Goal: Transaction & Acquisition: Book appointment/travel/reservation

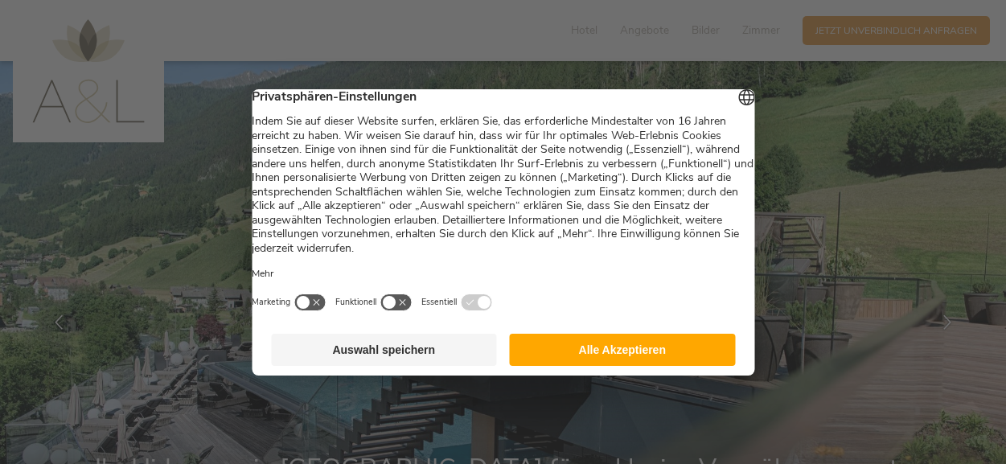
click at [641, 364] on button "Alle Akzeptieren" at bounding box center [623, 350] width 226 height 32
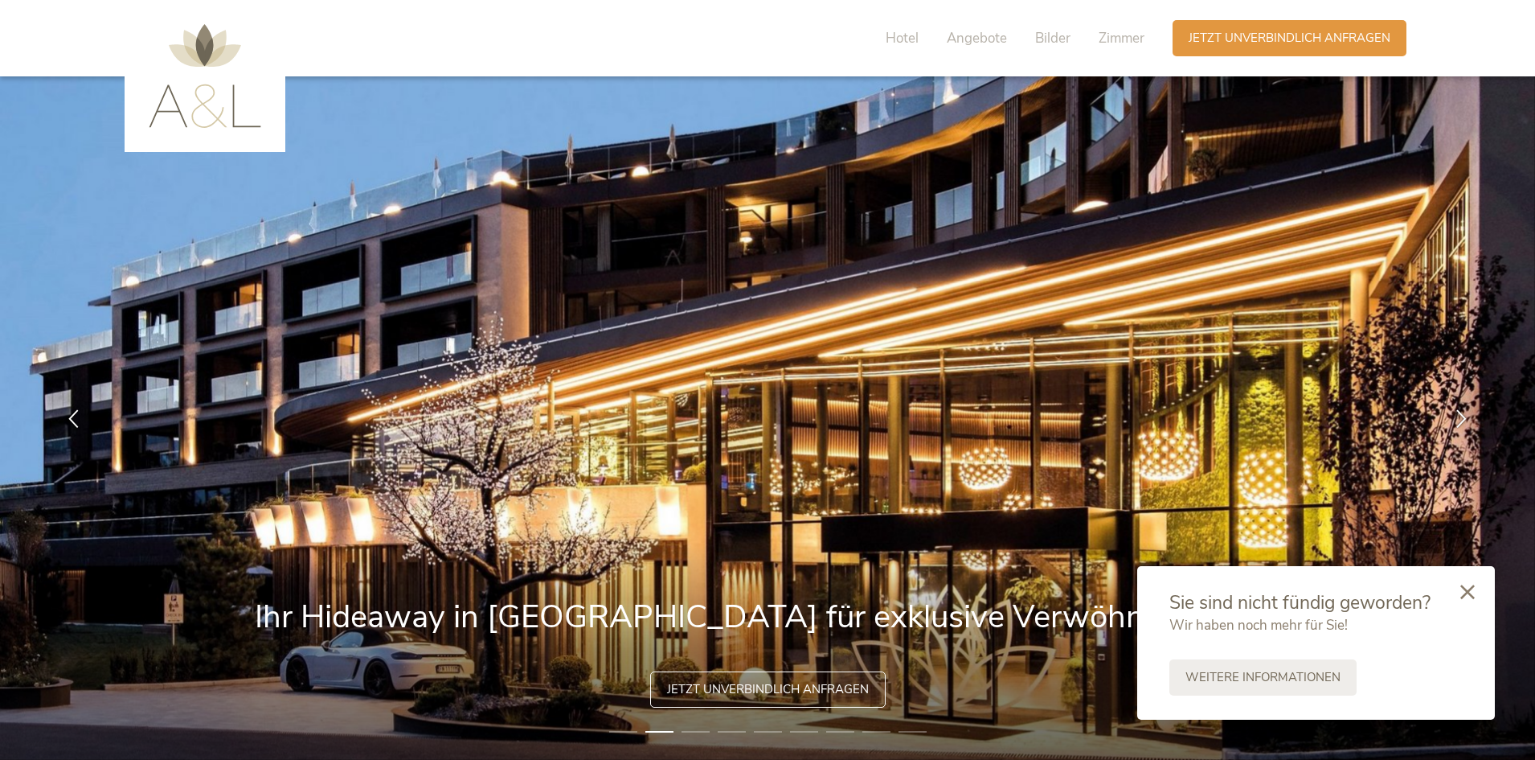
click at [1005, 463] on div at bounding box center [1467, 592] width 55 height 57
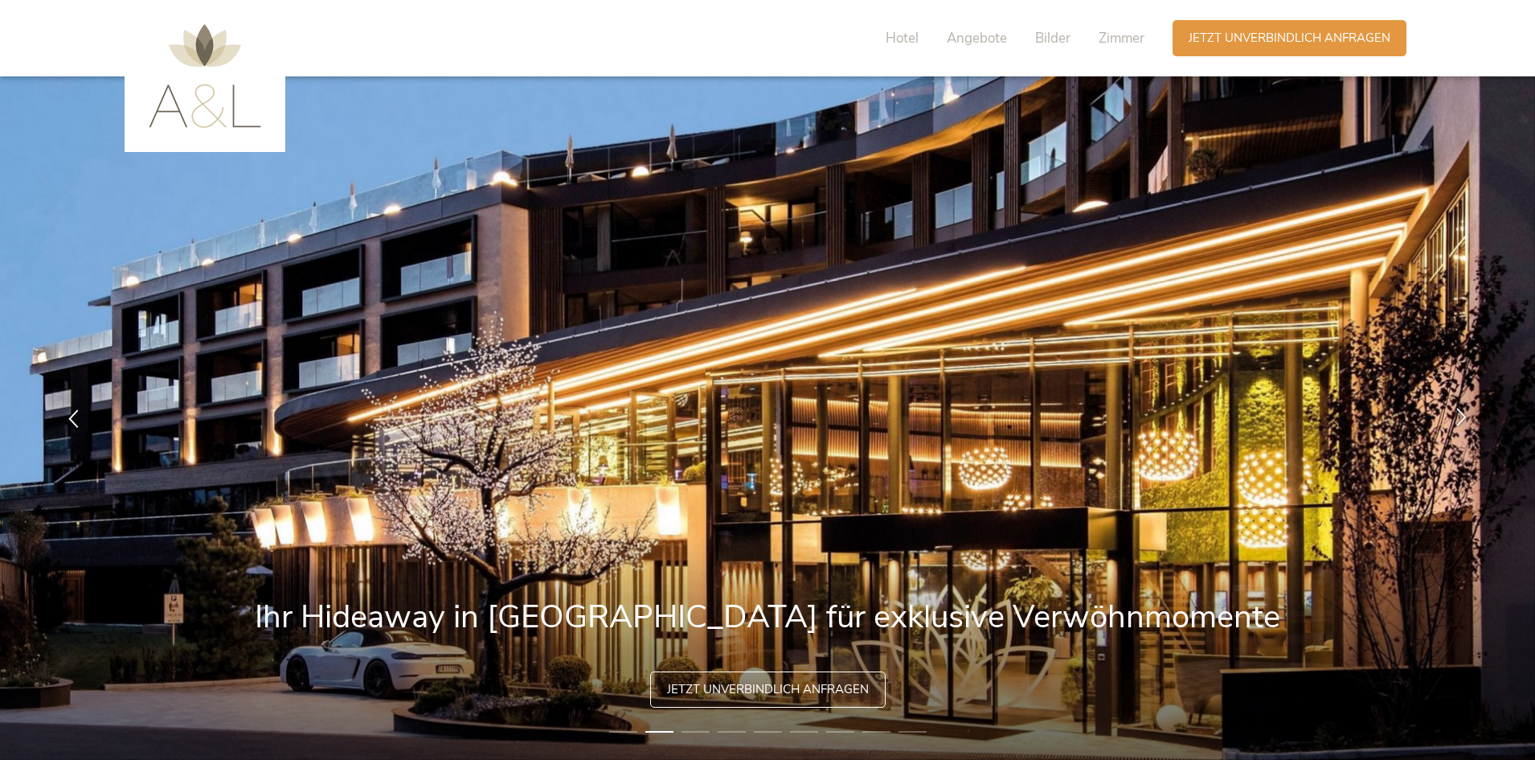
click at [1005, 418] on icon at bounding box center [1461, 417] width 18 height 18
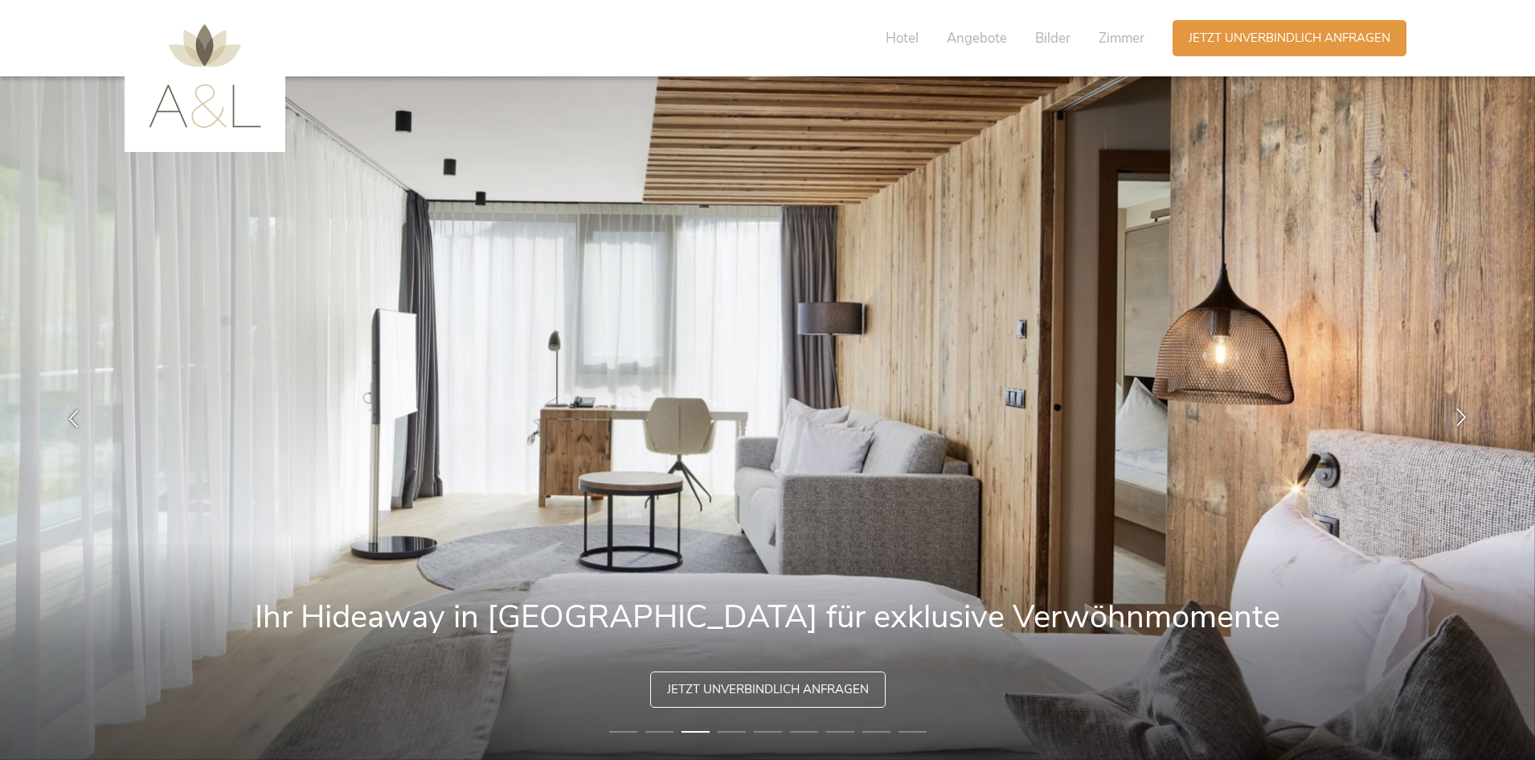
click at [1005, 418] on icon at bounding box center [1461, 417] width 18 height 18
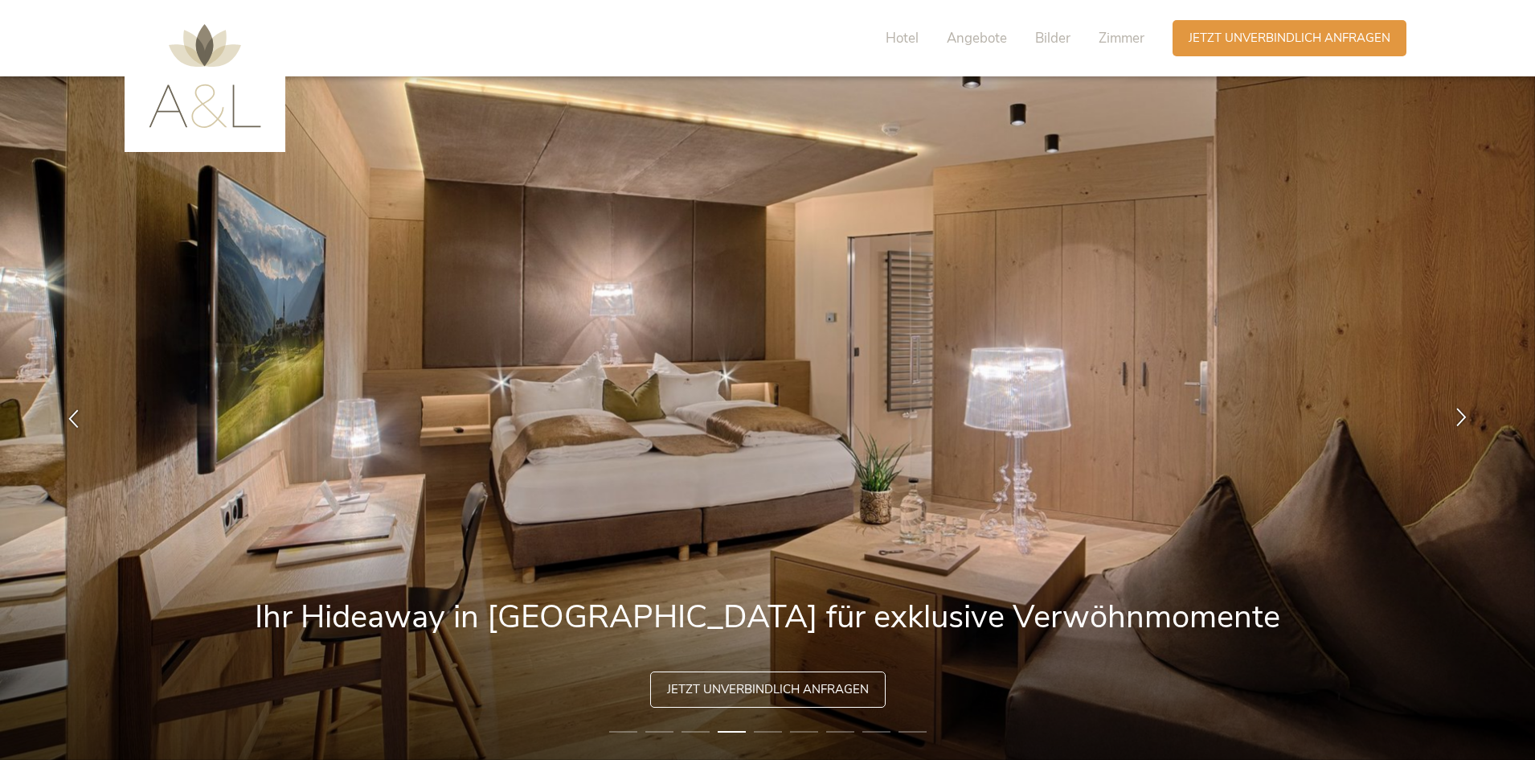
click at [1005, 419] on icon at bounding box center [1461, 417] width 18 height 18
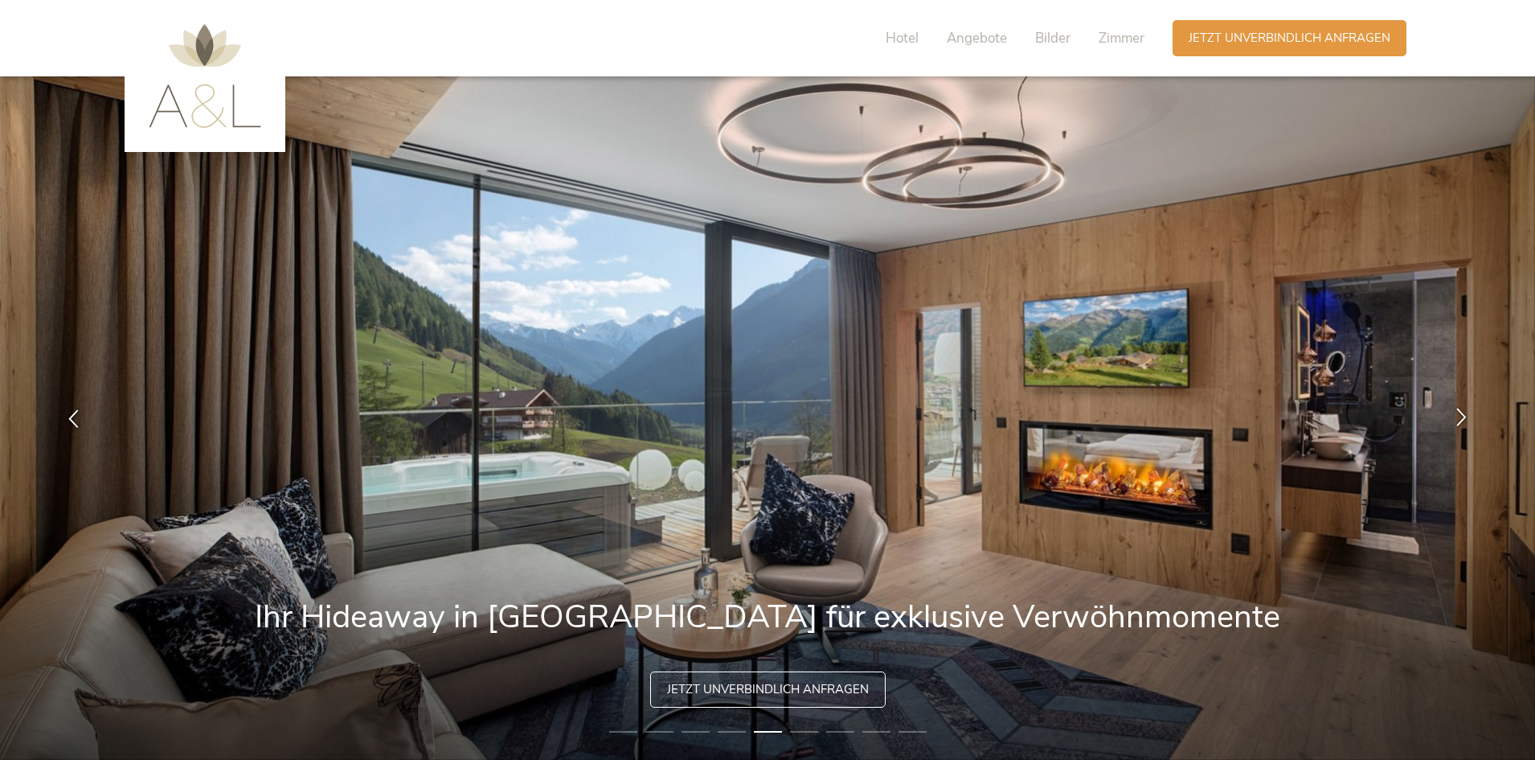
click at [1005, 419] on icon at bounding box center [1461, 417] width 18 height 18
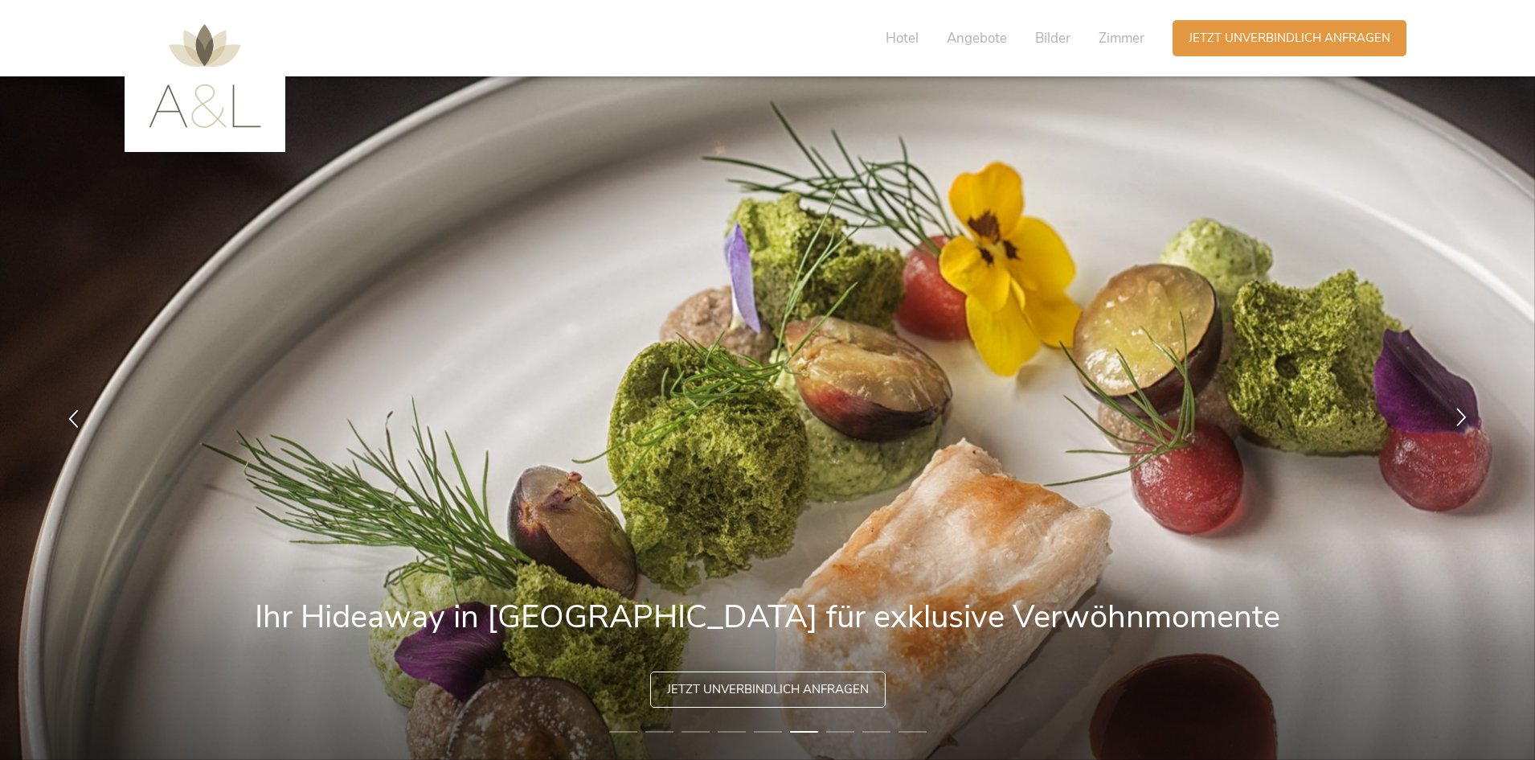
click at [1005, 408] on icon at bounding box center [1461, 417] width 18 height 18
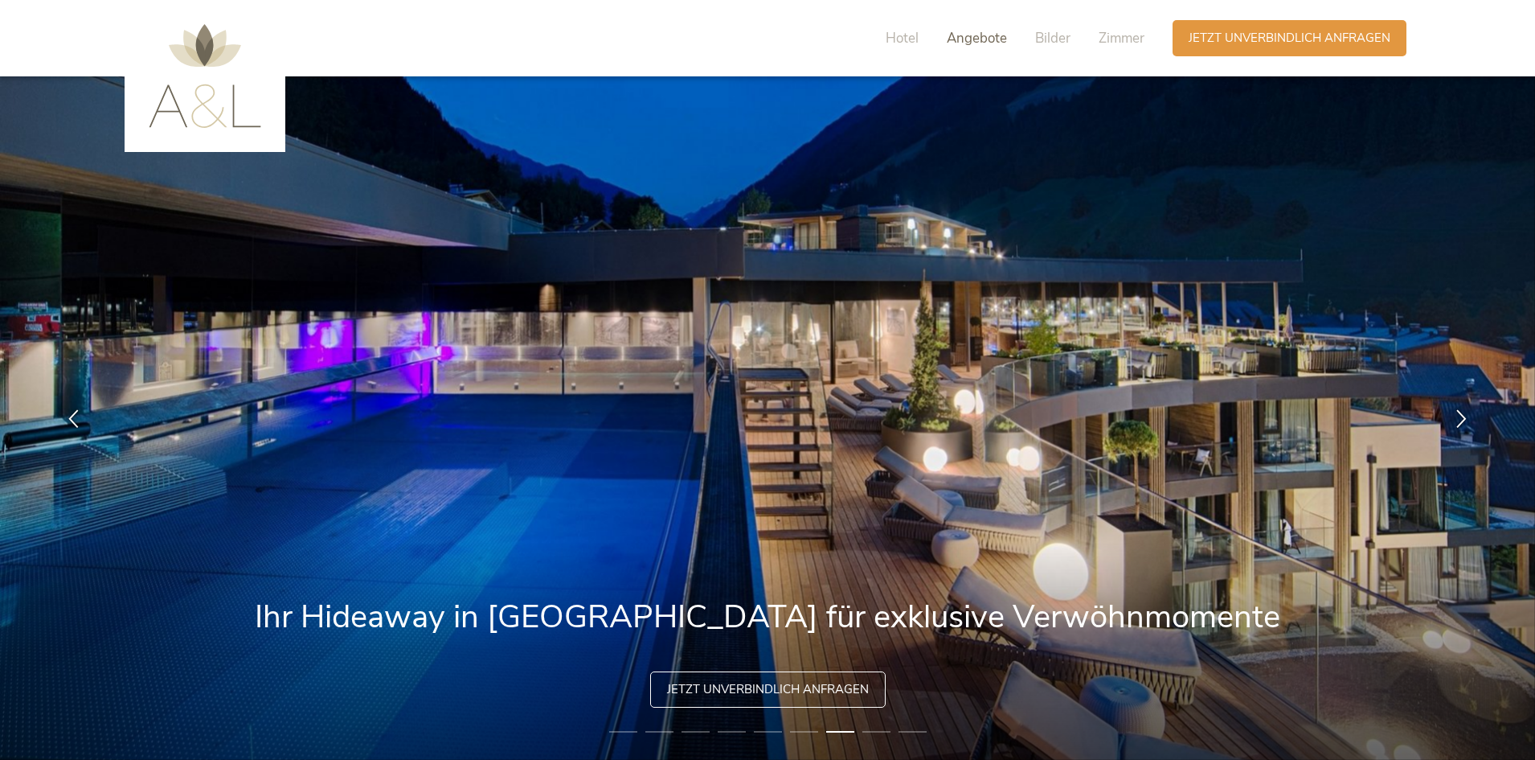
click at [986, 41] on span "Angebote" at bounding box center [977, 38] width 60 height 18
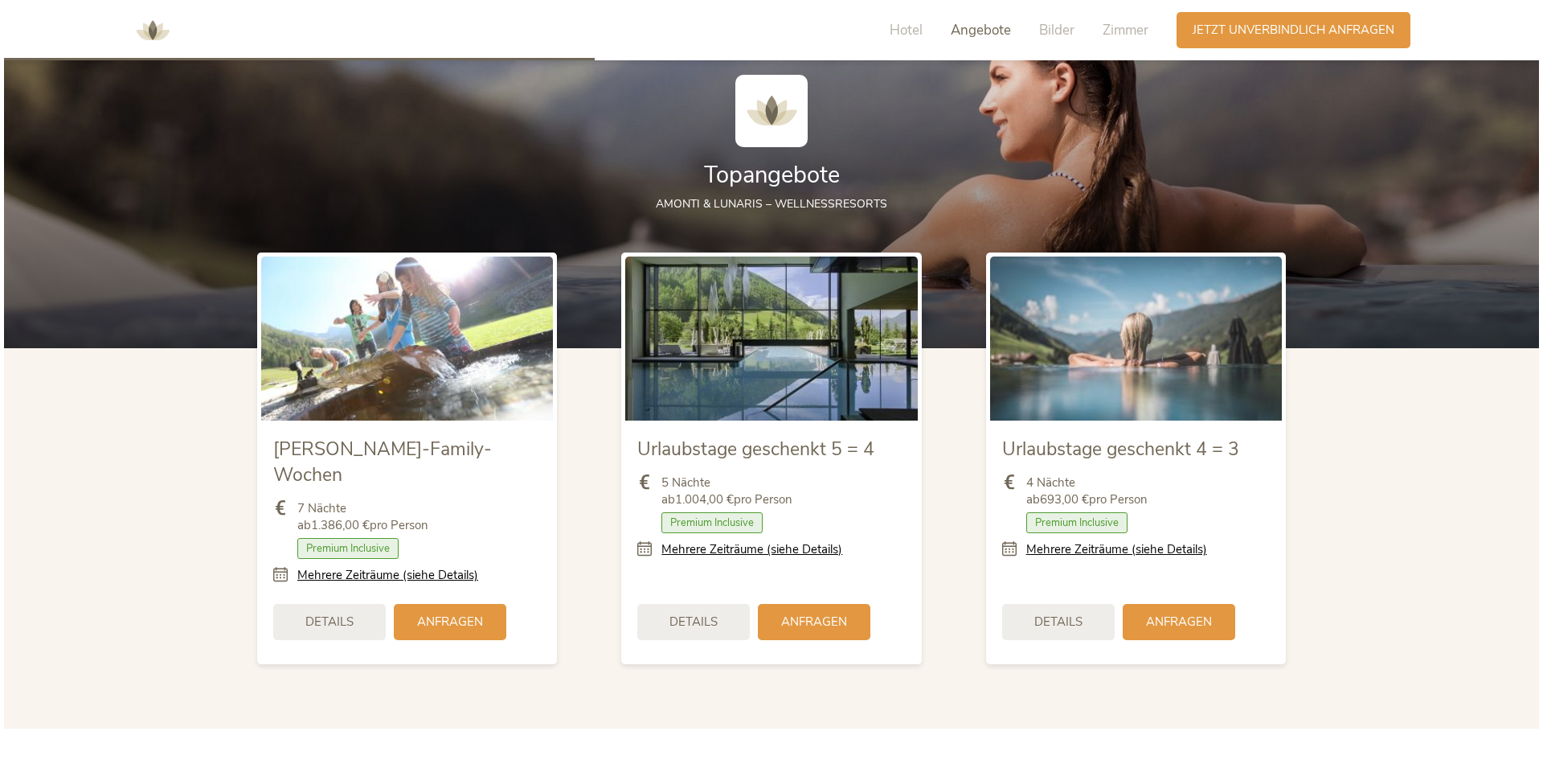
scroll to position [1850, 0]
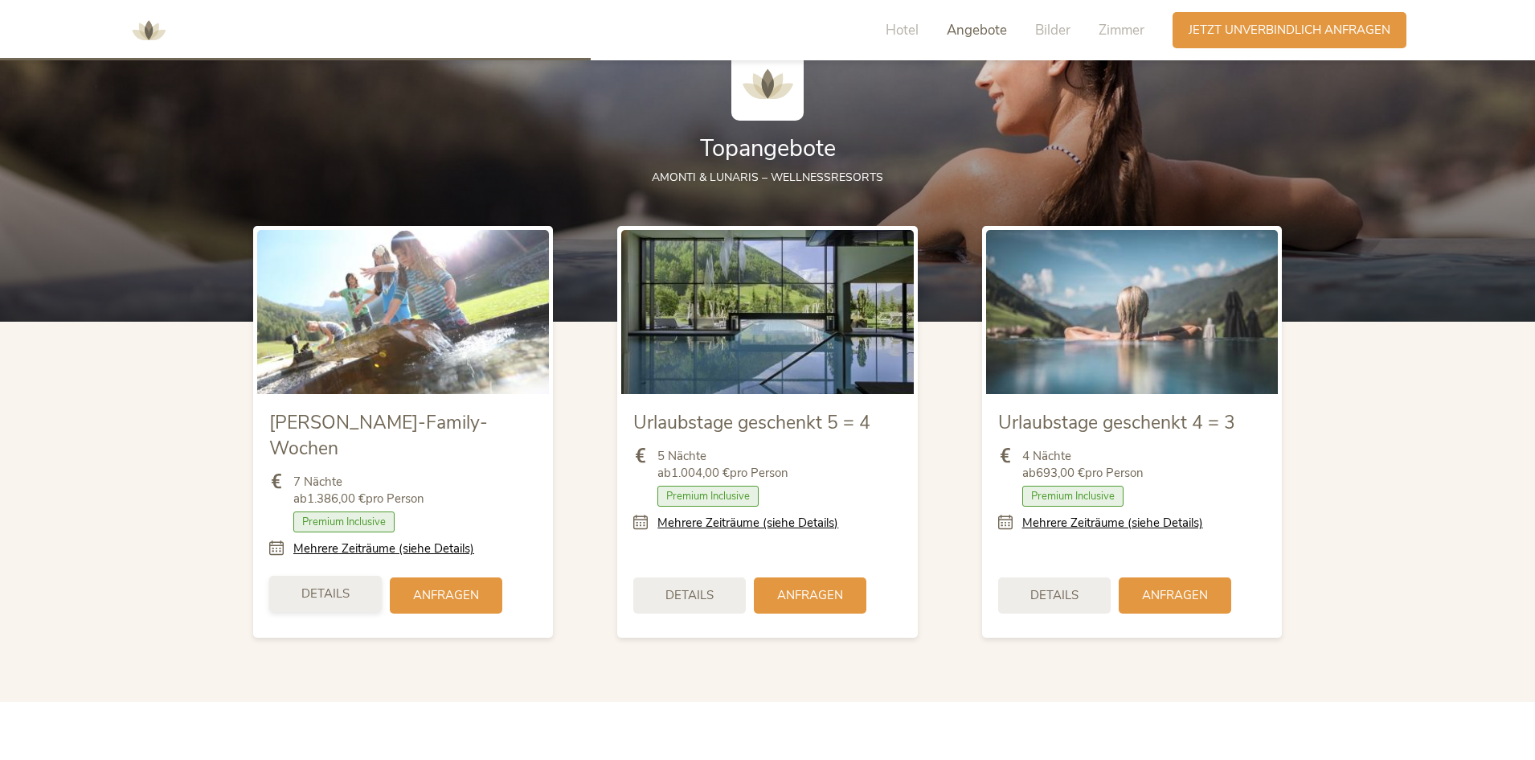
click at [336, 463] on span "Details" at bounding box center [325, 593] width 48 height 17
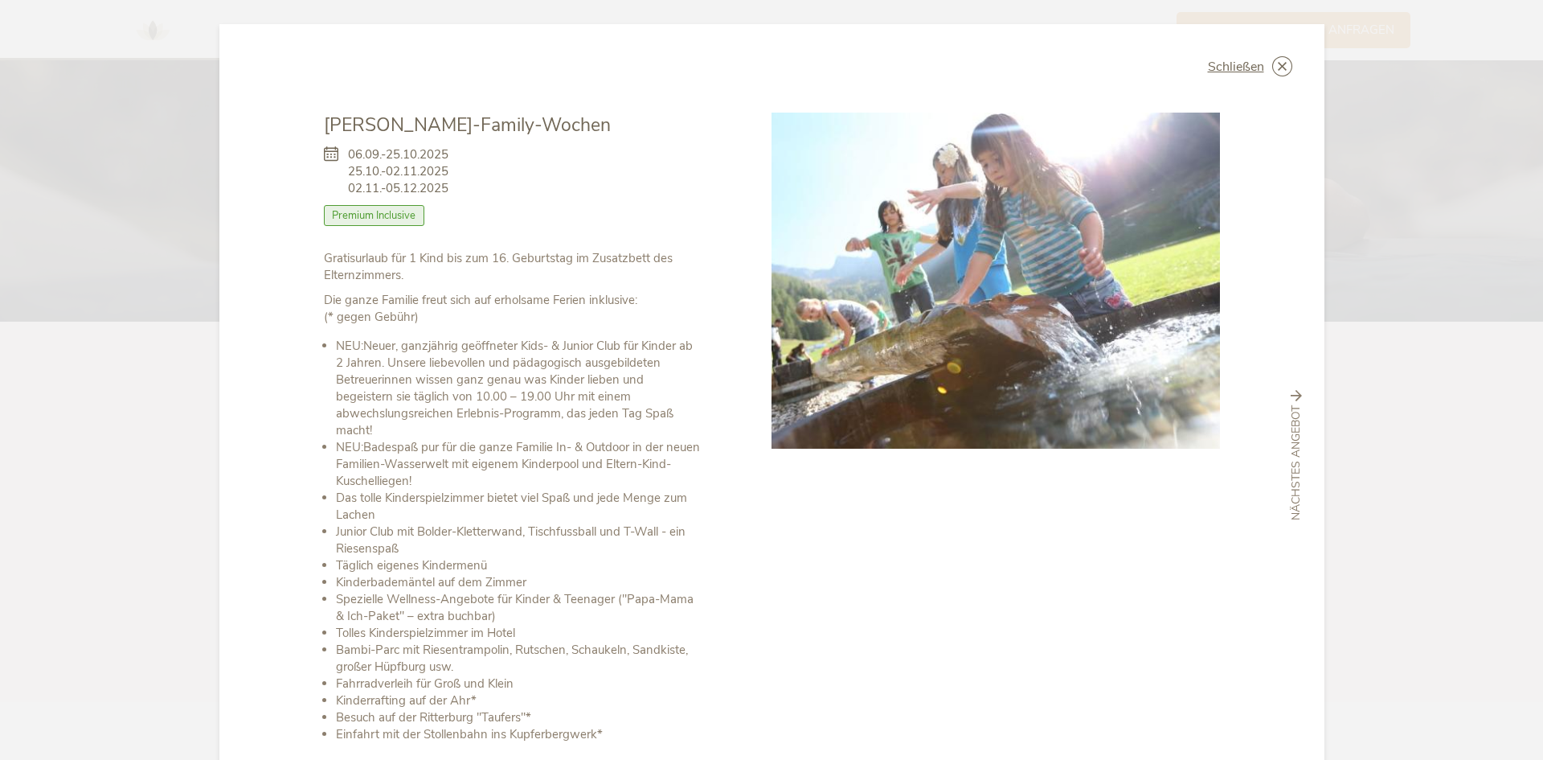
drag, startPoint x: 354, startPoint y: 150, endPoint x: 465, endPoint y: 150, distance: 111.7
click at [455, 150] on div "06.09.-25.10.2025 25.10.-02.11.2025 02.11.-05.12.2025 Zimmer mit Frühstück Halb…" at bounding box center [512, 194] width 376 height 112
click at [502, 195] on div "06.09.-25.10.2025 25.10.-02.11.2025 02.11.-05.12.2025 Zimmer mit Frühstück Halb…" at bounding box center [512, 194] width 376 height 112
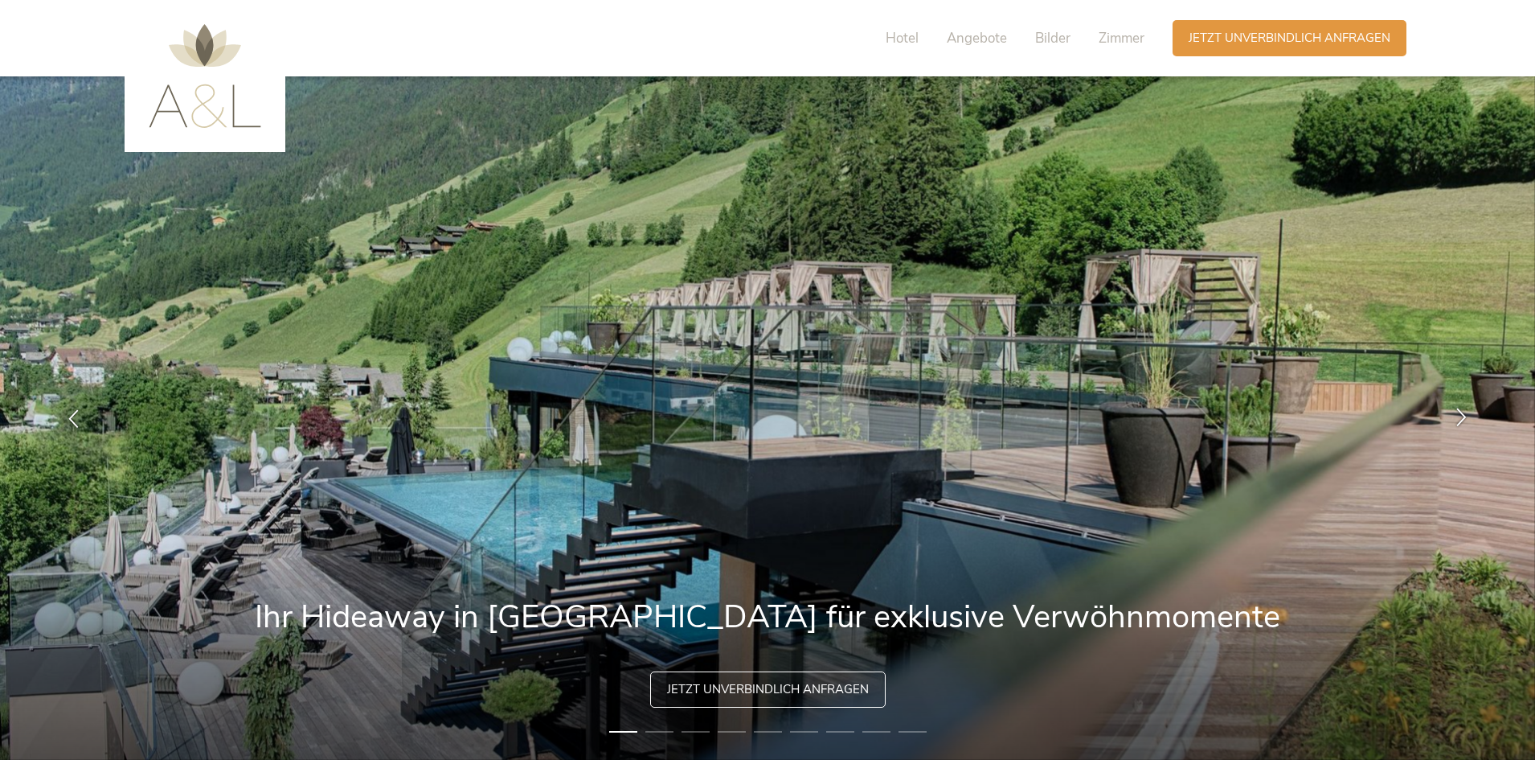
click at [1468, 412] on icon at bounding box center [1461, 417] width 18 height 18
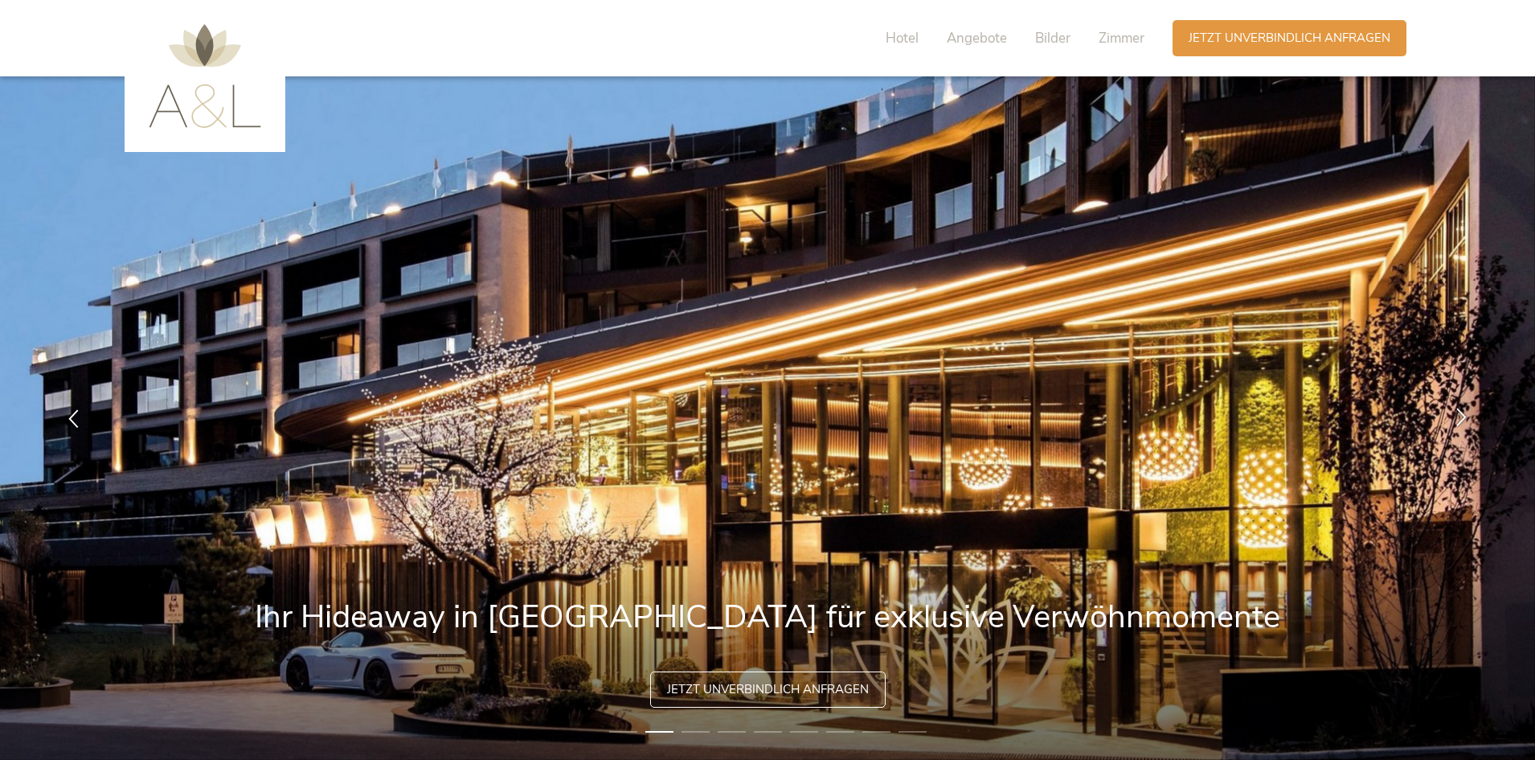
click at [1468, 412] on icon at bounding box center [1461, 417] width 18 height 18
click at [1468, 413] on icon at bounding box center [1461, 417] width 18 height 18
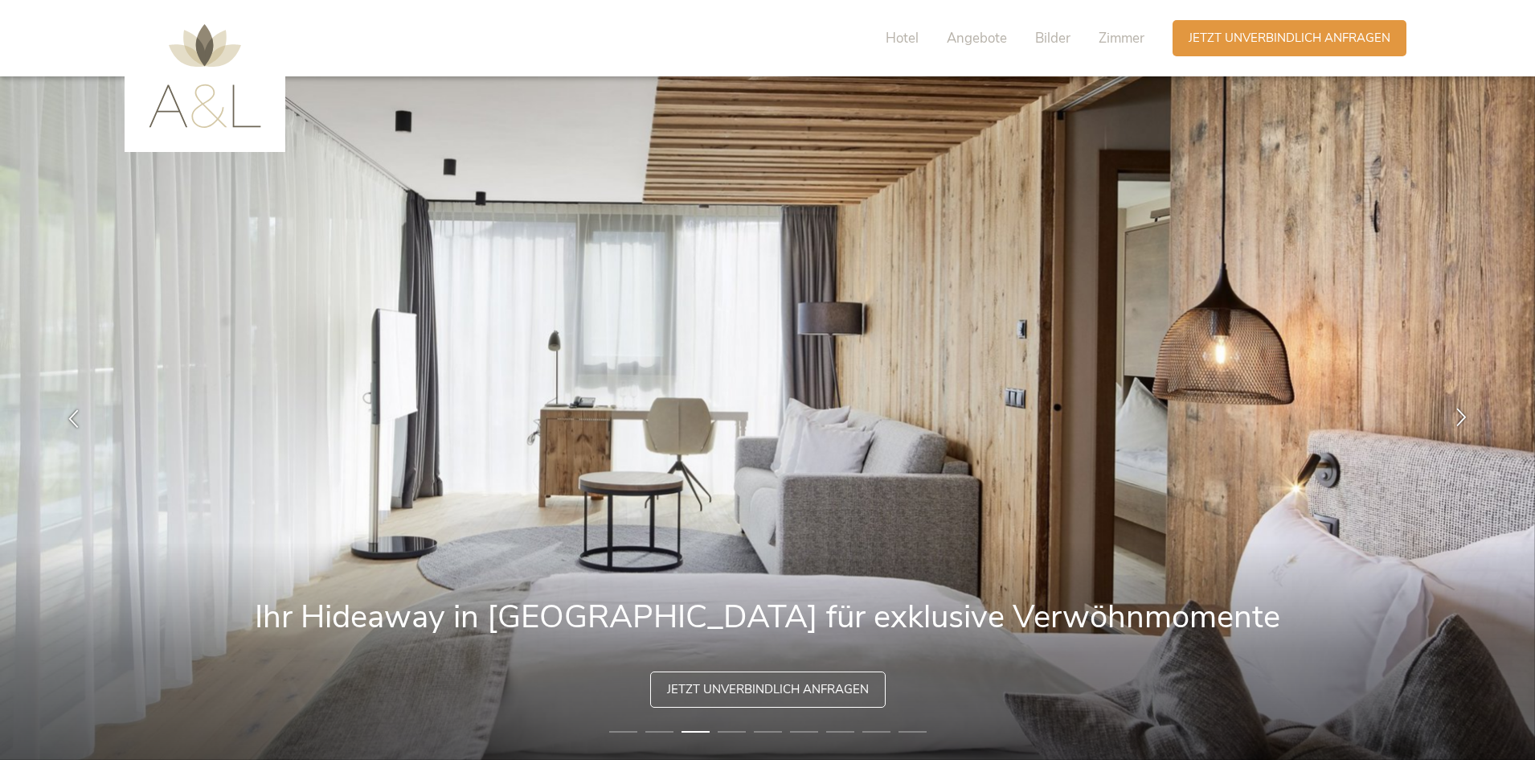
click at [1455, 421] on icon at bounding box center [1461, 417] width 18 height 18
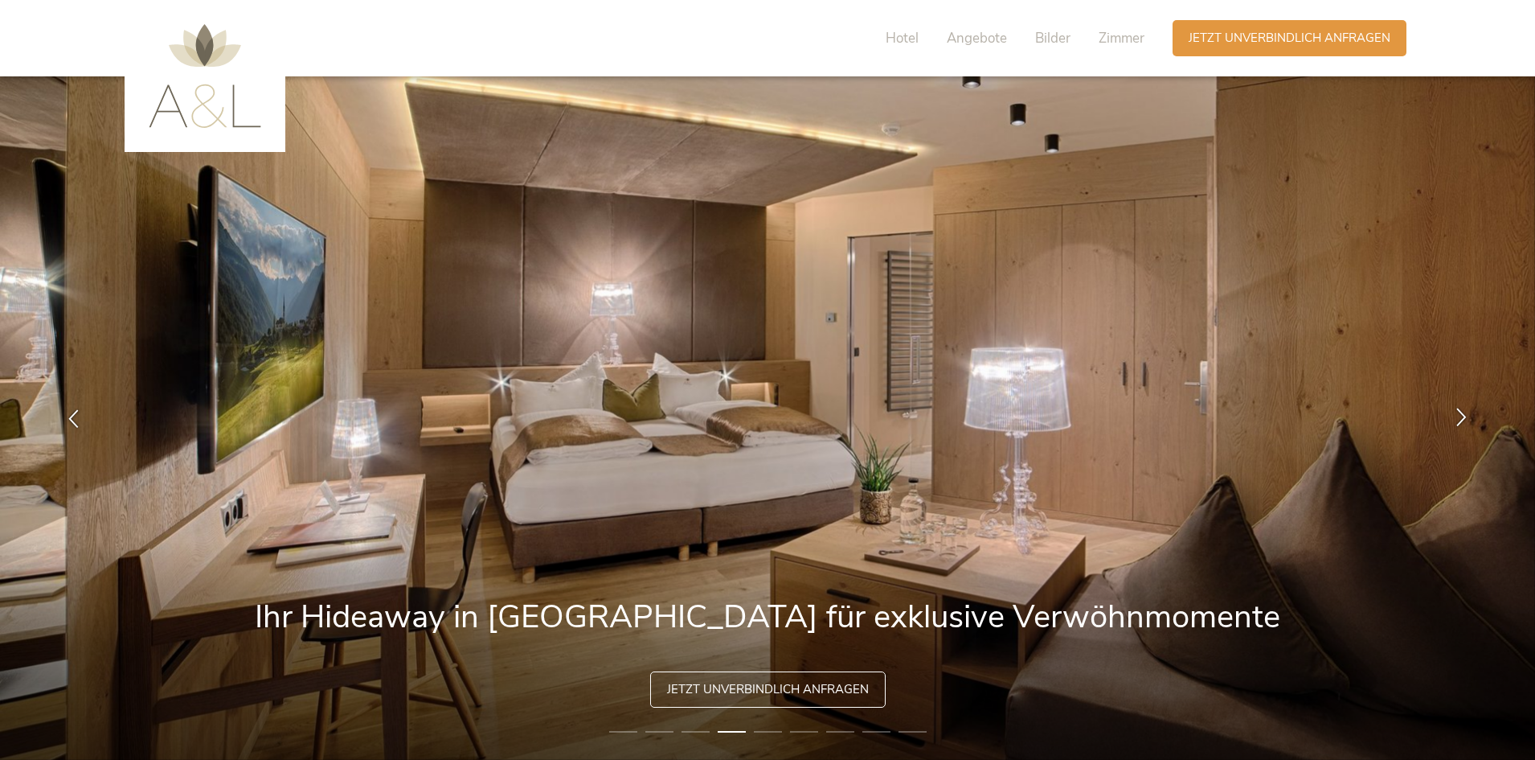
click at [1459, 410] on icon at bounding box center [1461, 417] width 18 height 18
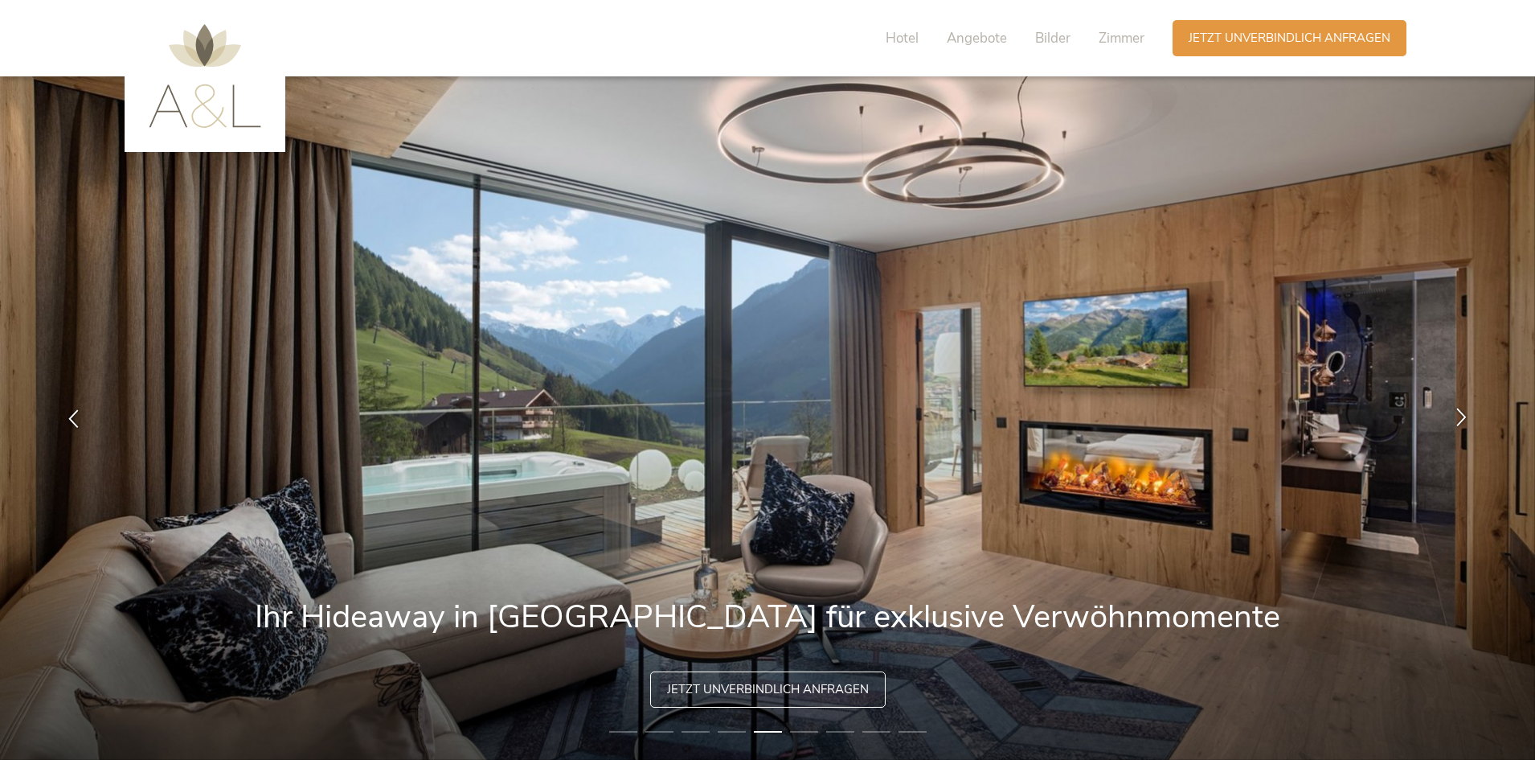
click at [1459, 410] on icon at bounding box center [1461, 417] width 18 height 18
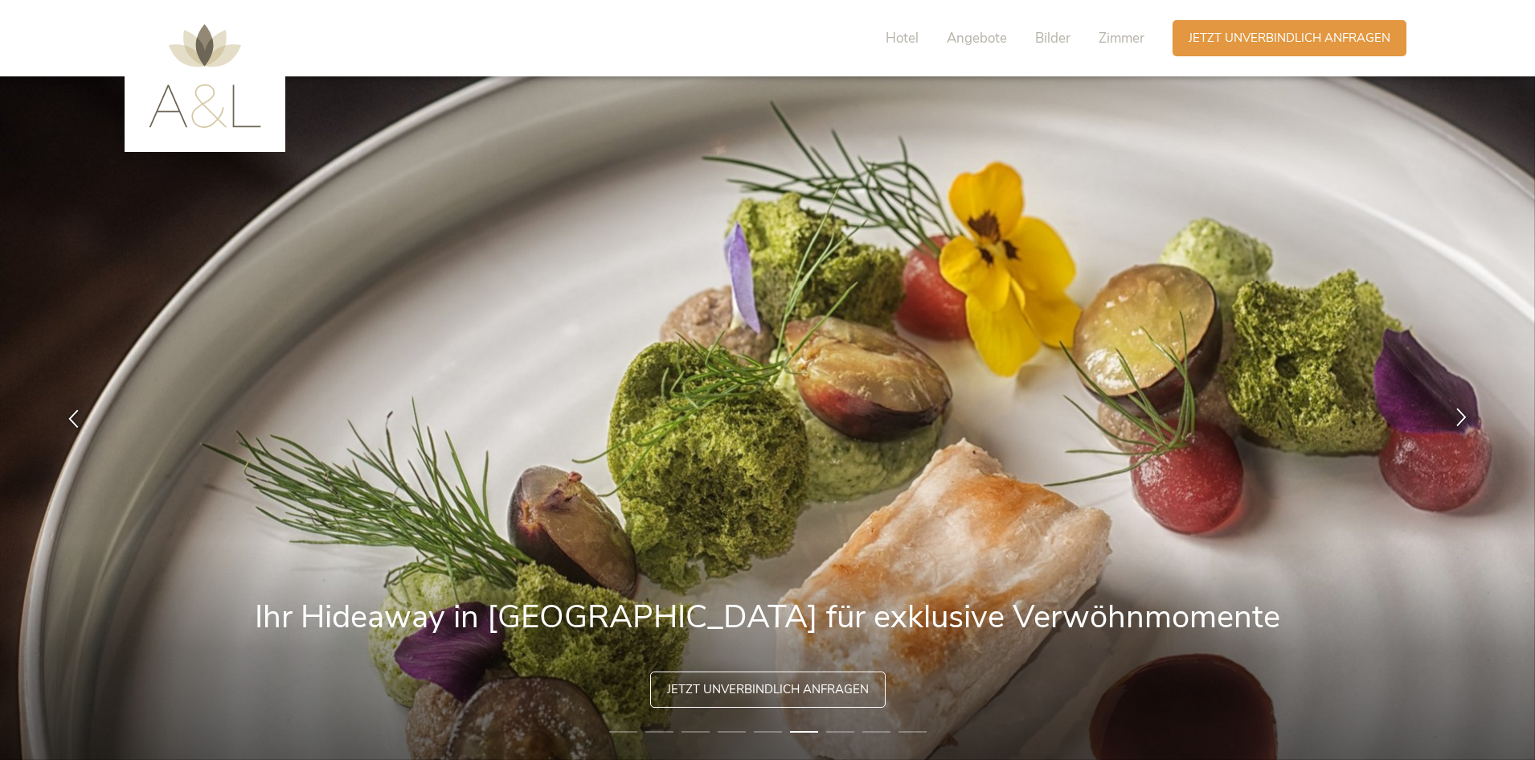
click at [1459, 410] on icon at bounding box center [1461, 417] width 18 height 18
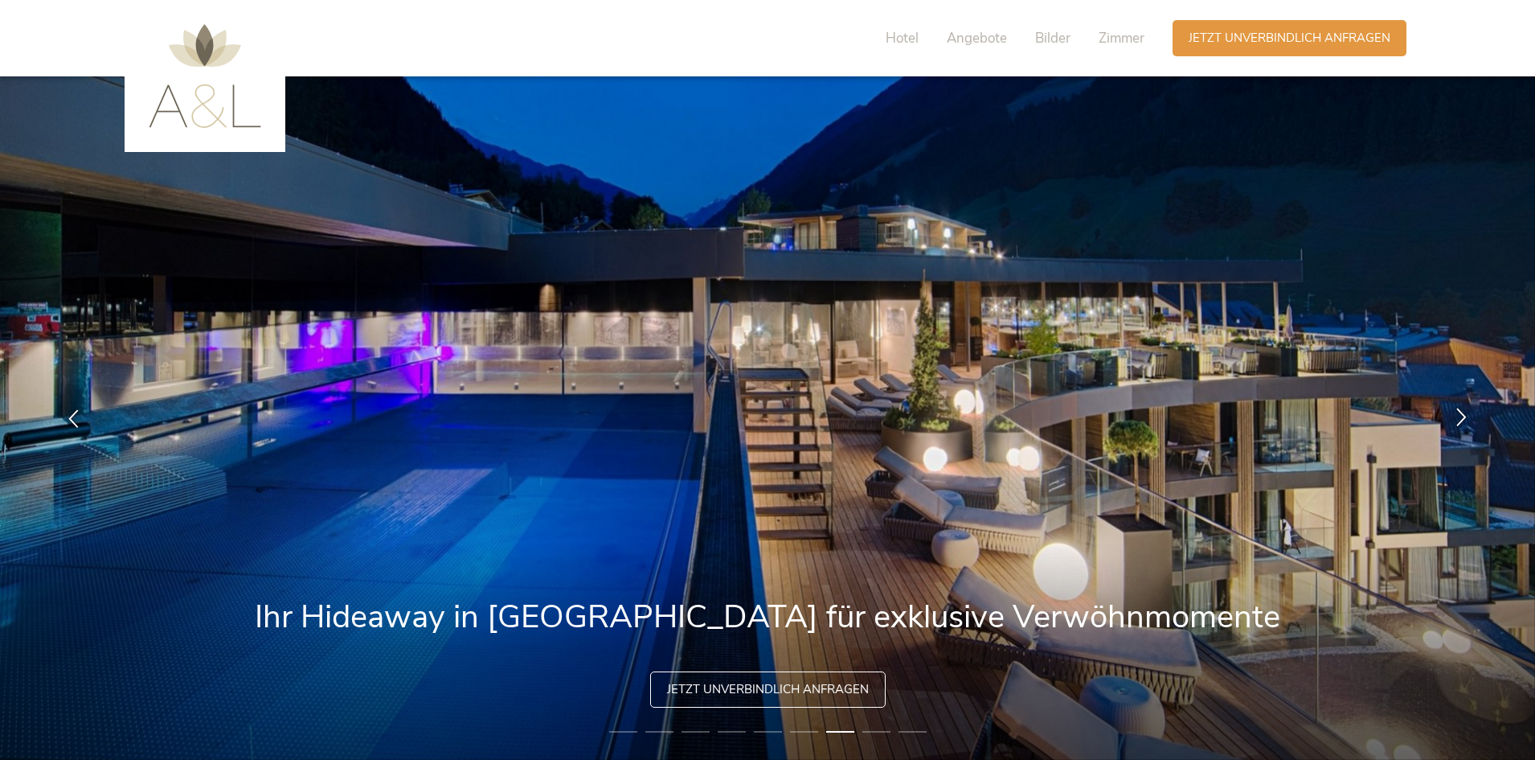
click at [1459, 410] on icon at bounding box center [1461, 417] width 18 height 18
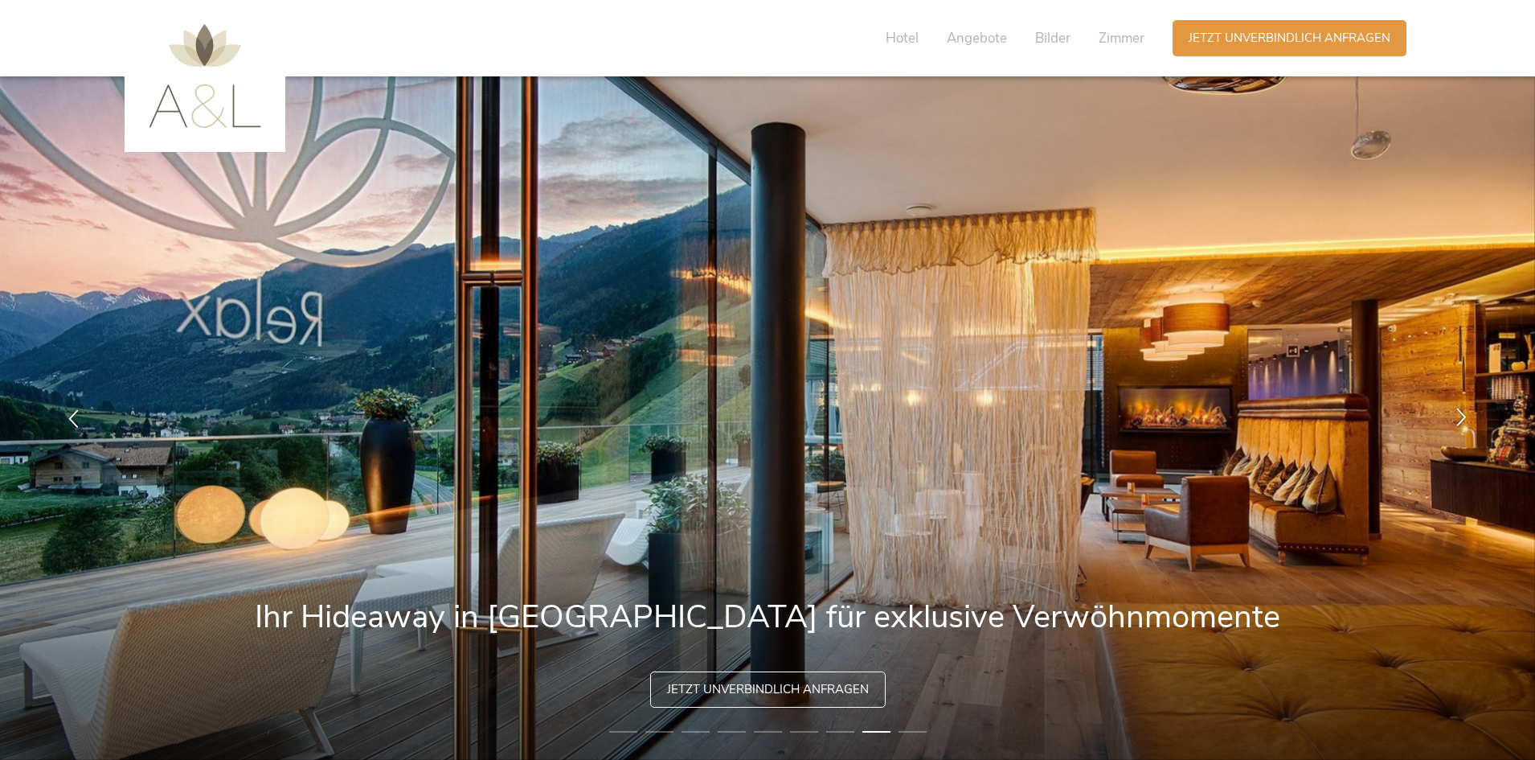
click at [1459, 410] on icon at bounding box center [1461, 417] width 18 height 18
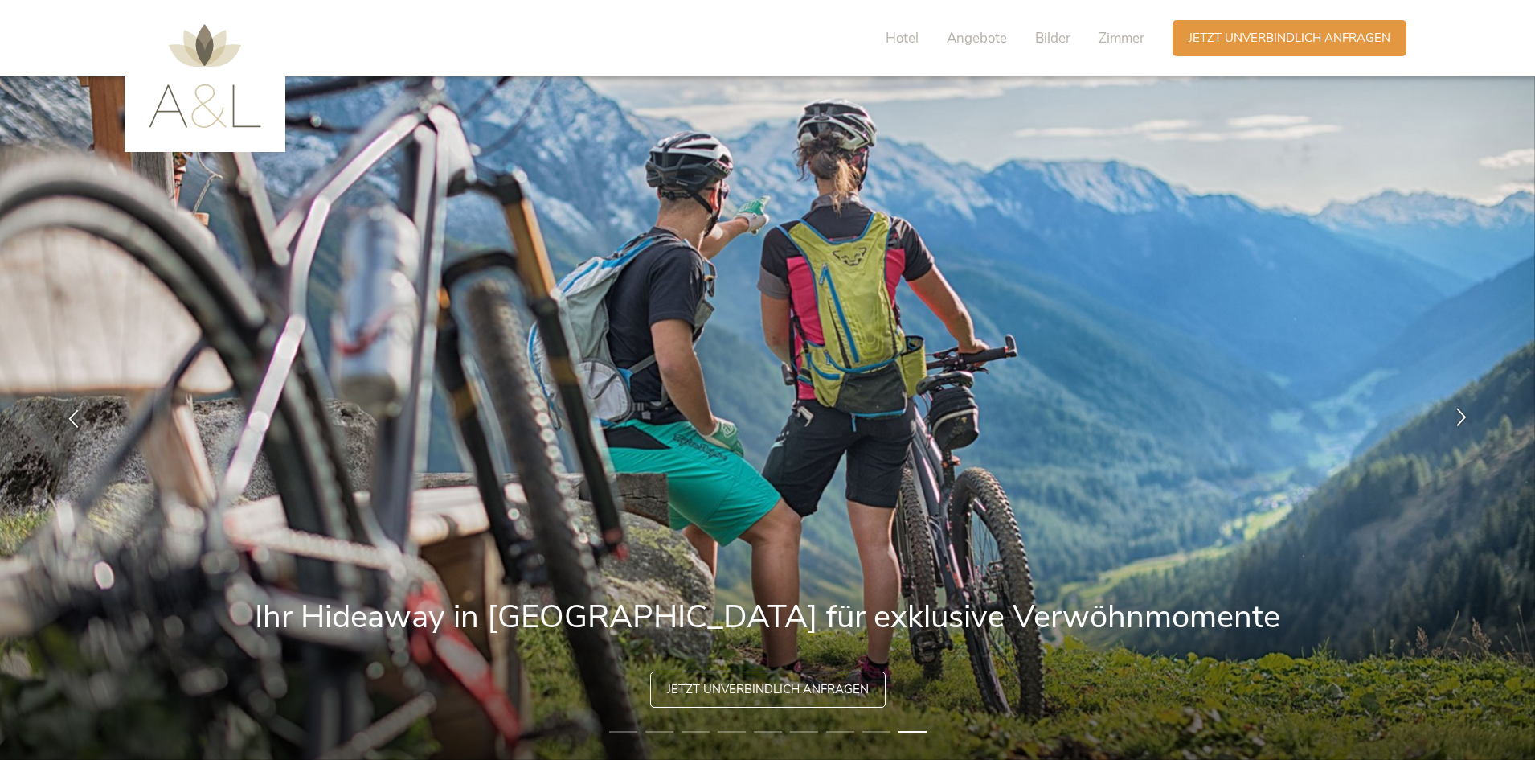
click at [1459, 410] on icon at bounding box center [1461, 417] width 18 height 18
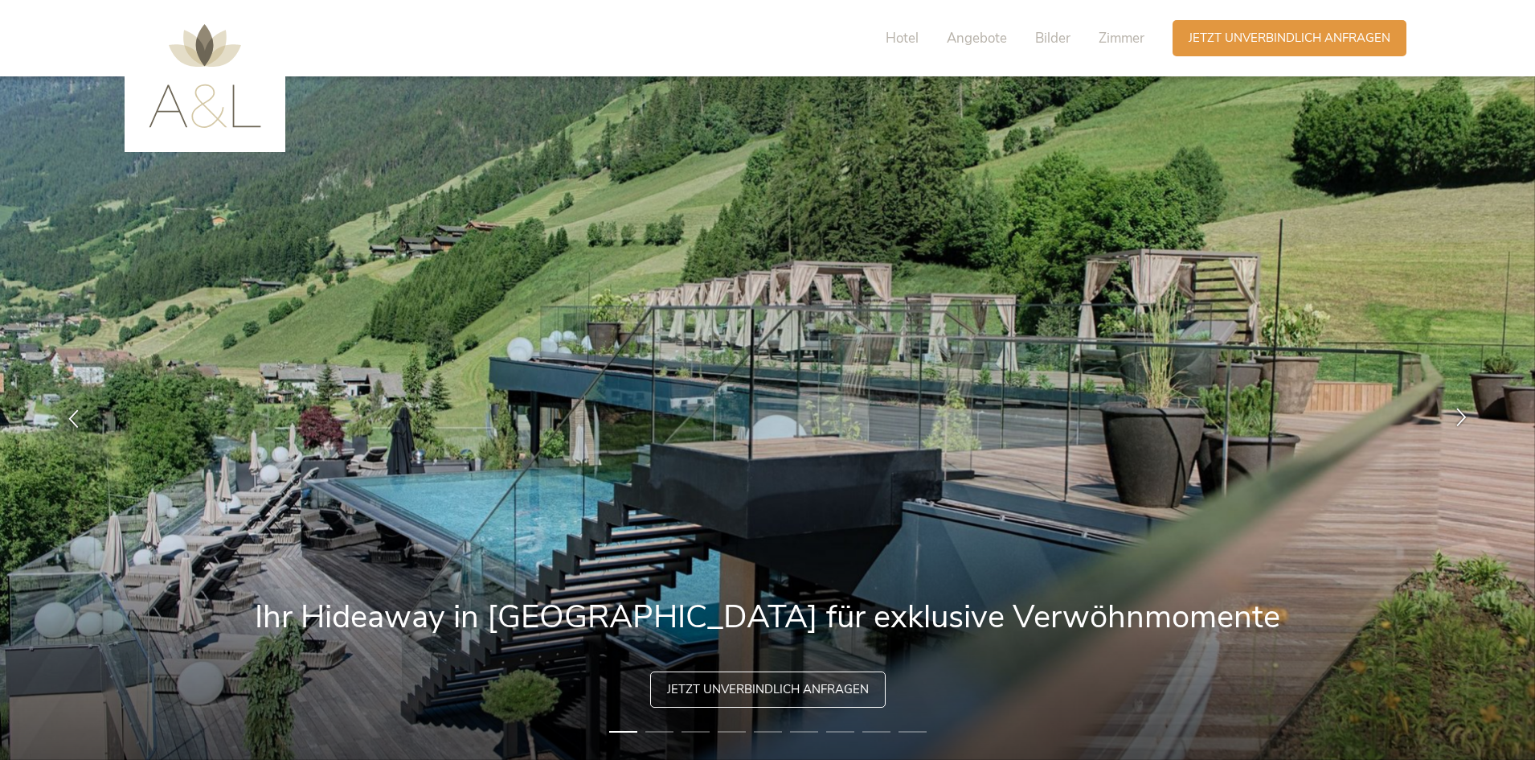
click at [1459, 410] on icon at bounding box center [1461, 417] width 18 height 18
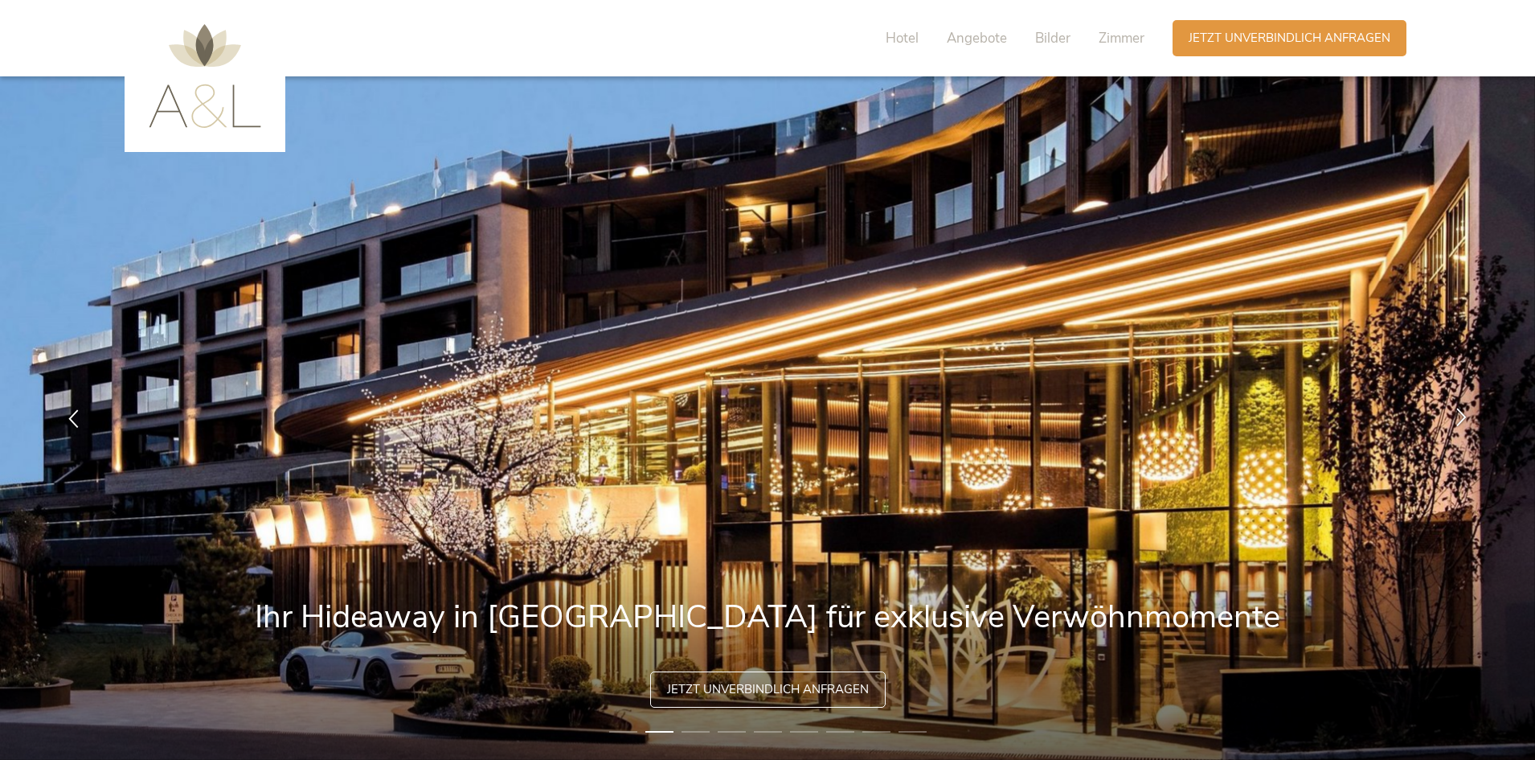
click at [1459, 410] on icon at bounding box center [1461, 417] width 18 height 18
